Goal: Answer question/provide support

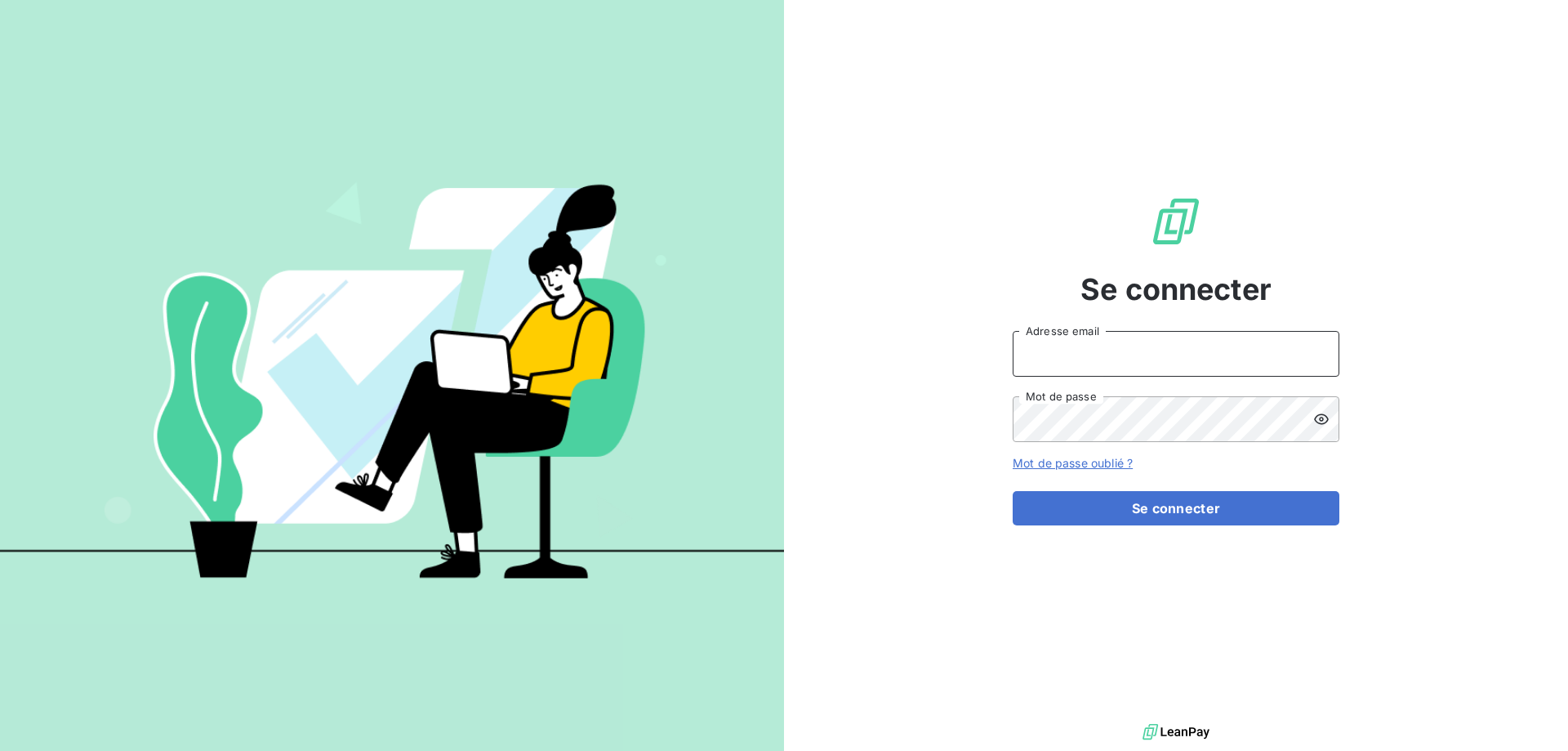
click at [1160, 350] on input "Adresse email" at bounding box center [1176, 353] width 327 height 45
type input "[EMAIL_ADDRESS][DOMAIN_NAME]"
click at [1013, 491] on button "Se connecter" at bounding box center [1176, 508] width 327 height 35
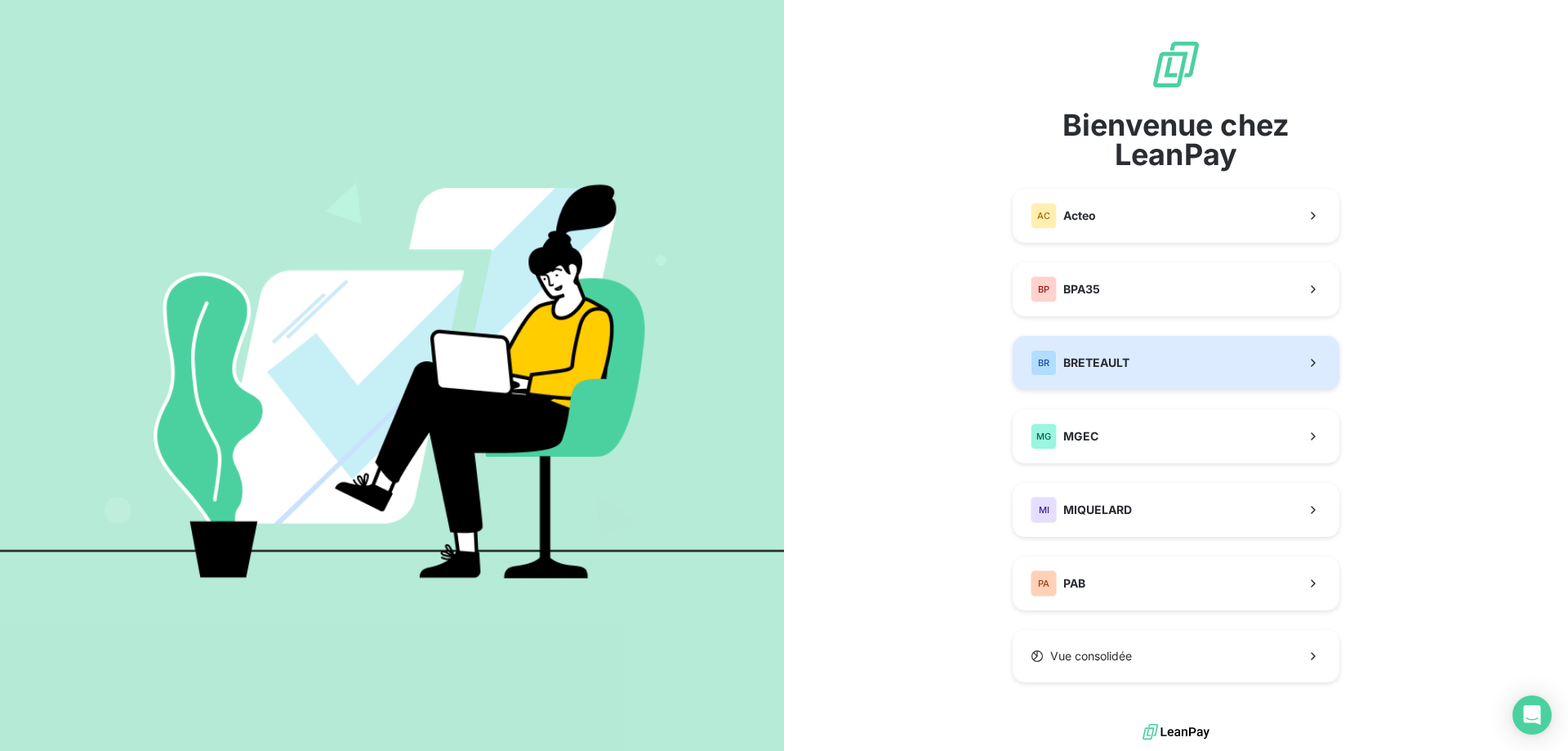
click at [1137, 366] on button "BR BRETEAULT" at bounding box center [1176, 362] width 327 height 54
click at [1137, 366] on div "Bienvenue chez LeanPay AC Acteo BP BPA35 BR BRETEAULT MG MGEC MI MIQUELARD PA P…" at bounding box center [1176, 361] width 327 height 644
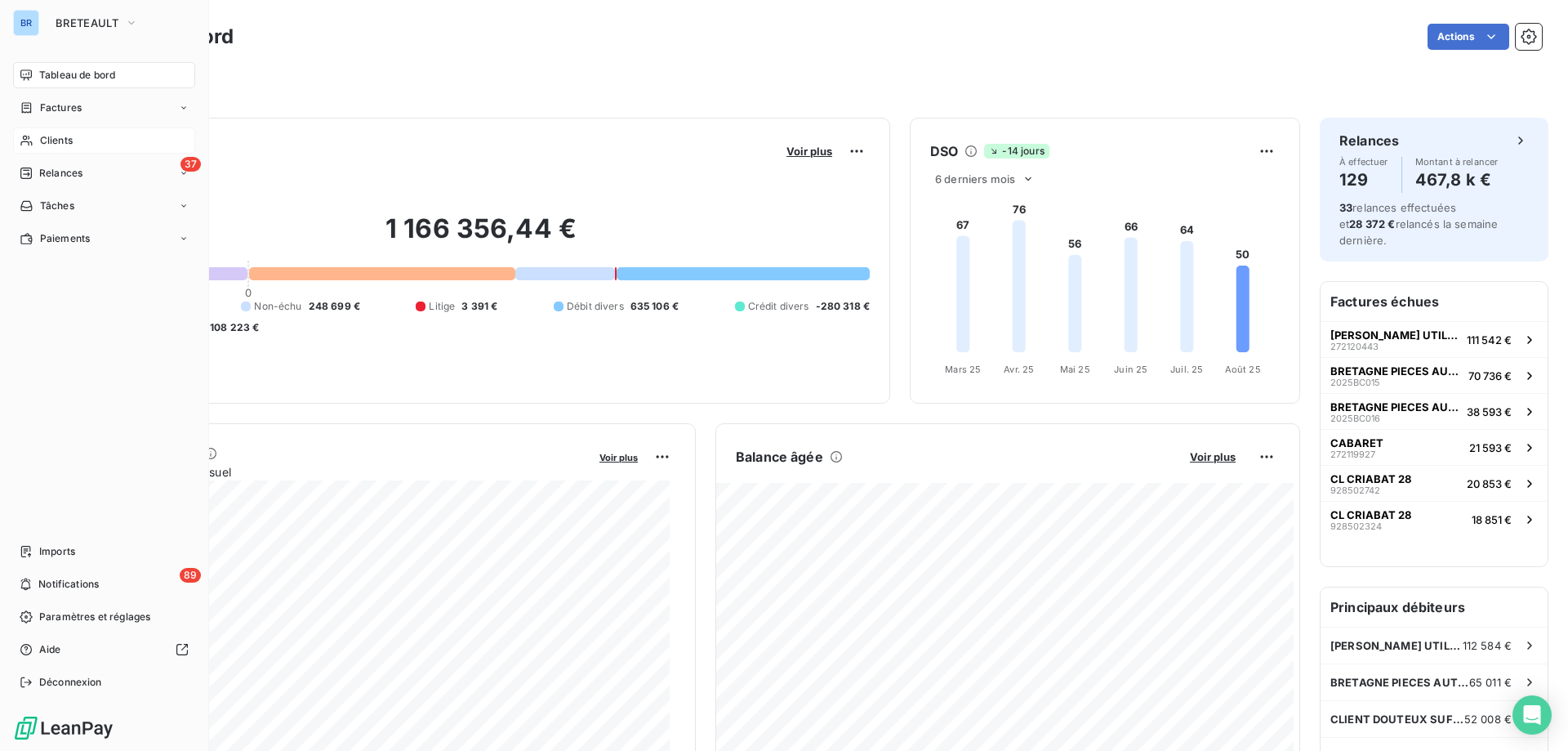
click at [71, 139] on span "Clients" at bounding box center [57, 140] width 33 height 15
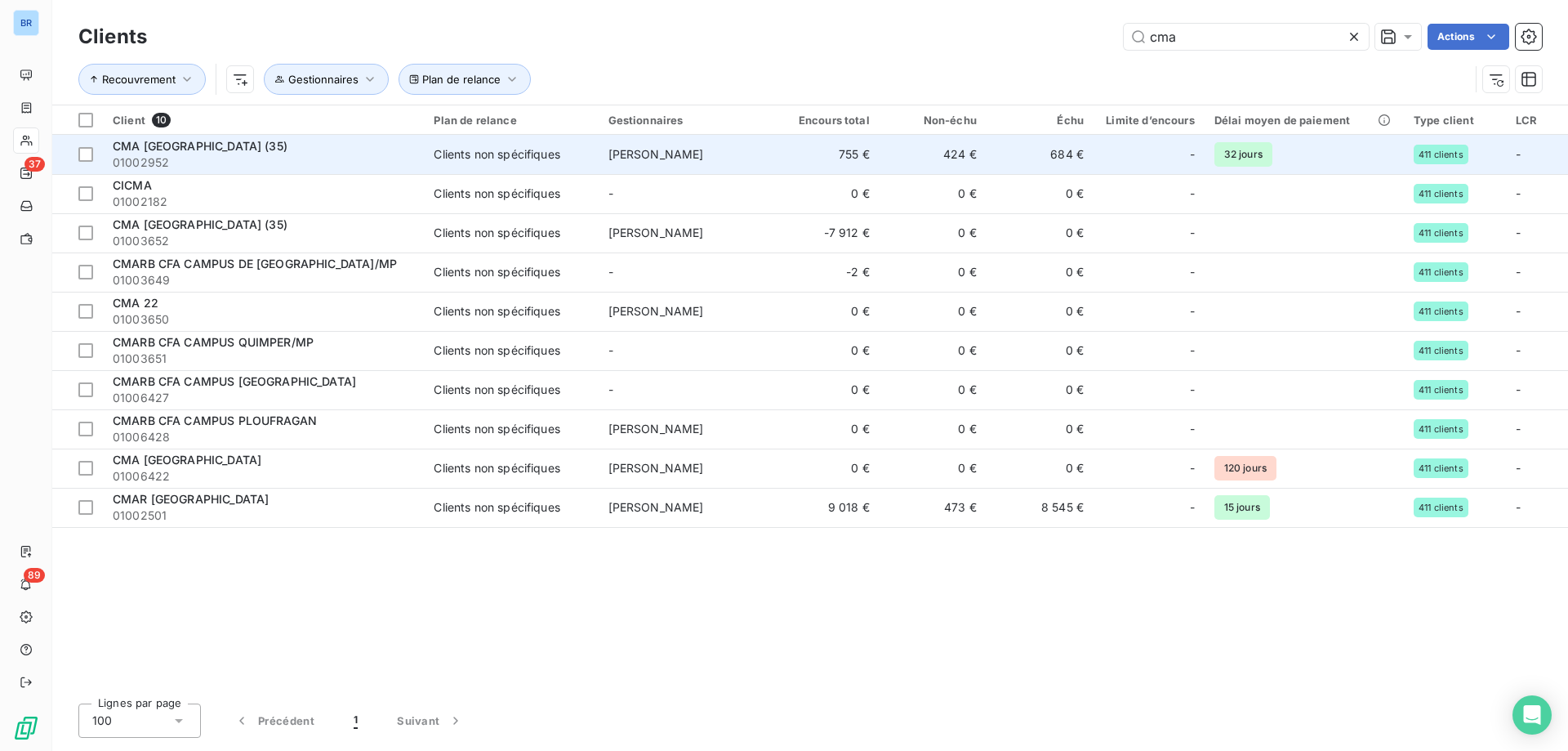
type input "cma"
click at [742, 154] on td "[PERSON_NAME]" at bounding box center [685, 154] width 174 height 40
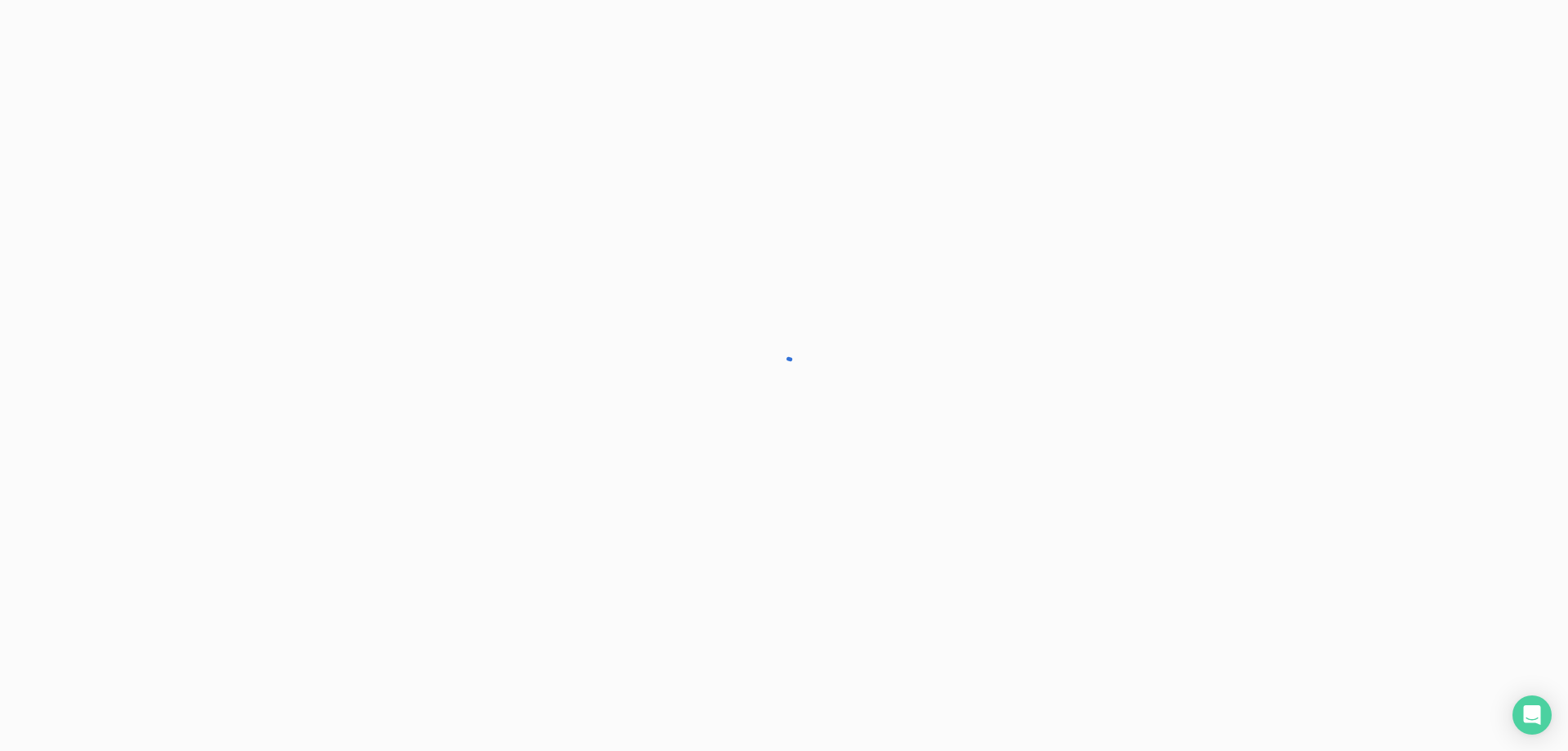
click at [742, 154] on div at bounding box center [784, 376] width 1568 height 751
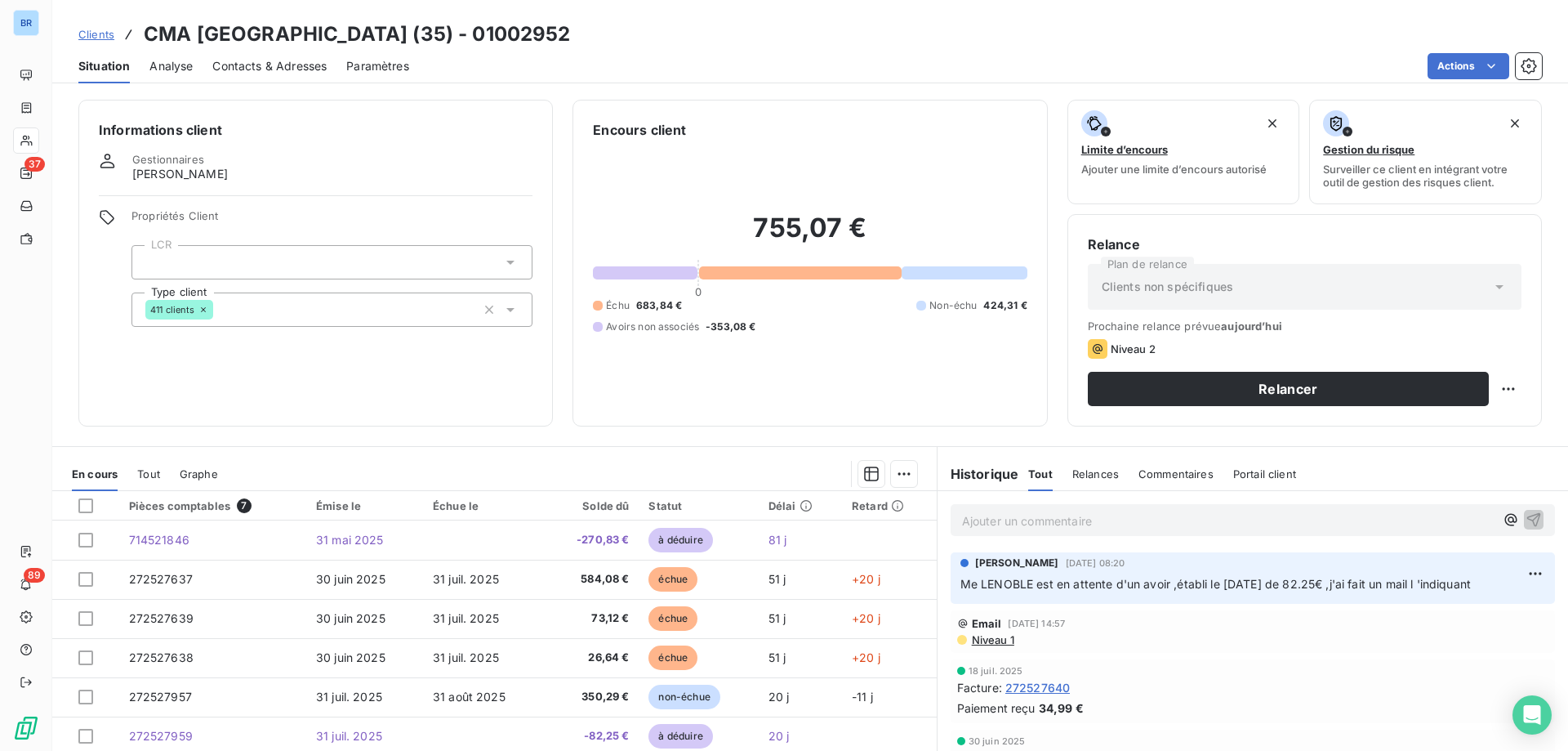
click at [1177, 471] on span "Commentaires" at bounding box center [1175, 474] width 75 height 13
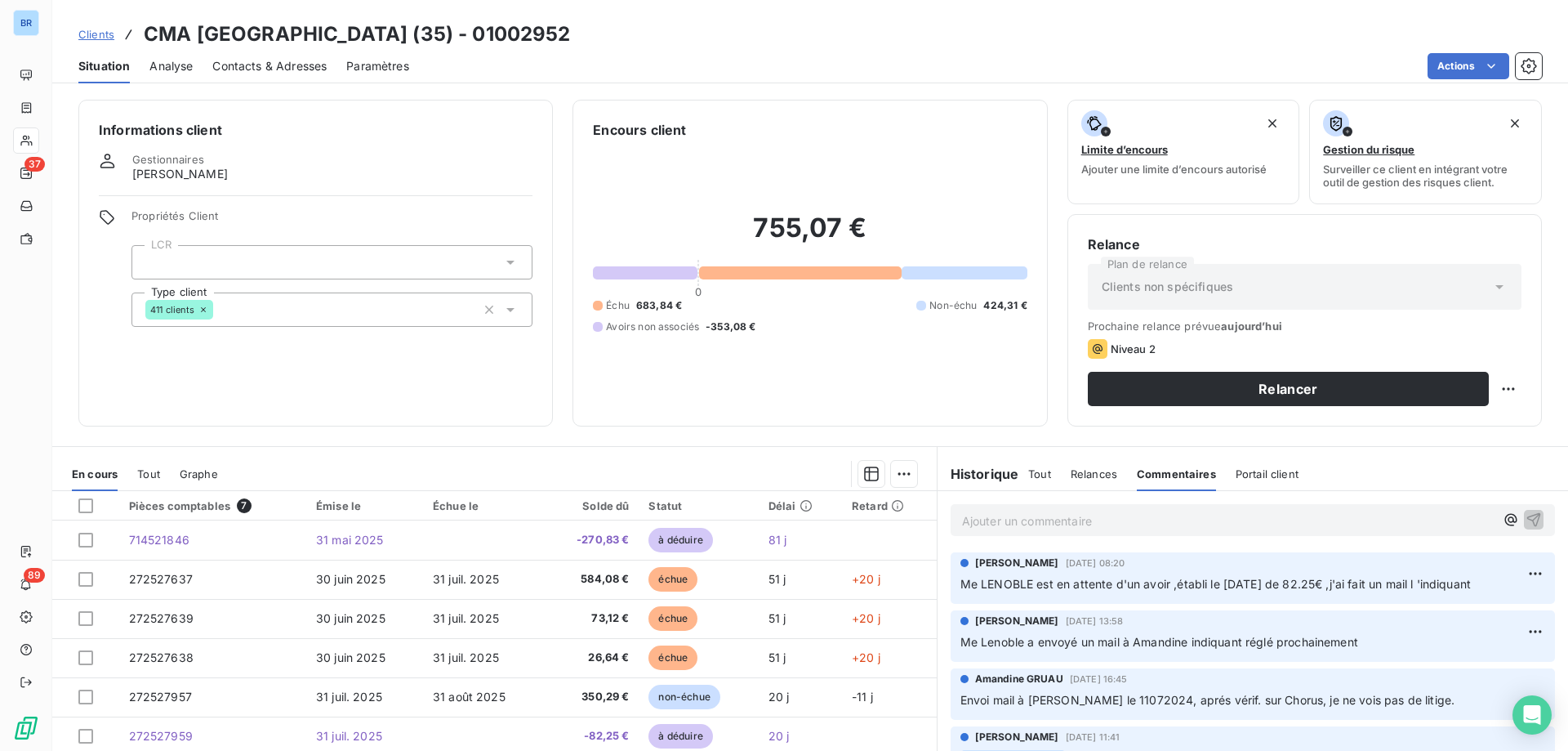
click at [985, 525] on p "Ajouter un commentaire ﻿" at bounding box center [1229, 521] width 533 height 21
click at [1461, 523] on span "retour du mail le [DATE] indiquant qu'elle a bien les éléments et traite la fac…" at bounding box center [1212, 519] width 498 height 14
click at [996, 530] on p "retour du mail le [DATE] indiquant qu'elle a bien les éléments et traite la fac…" at bounding box center [1229, 520] width 533 height 19
